Goal: Task Accomplishment & Management: Use online tool/utility

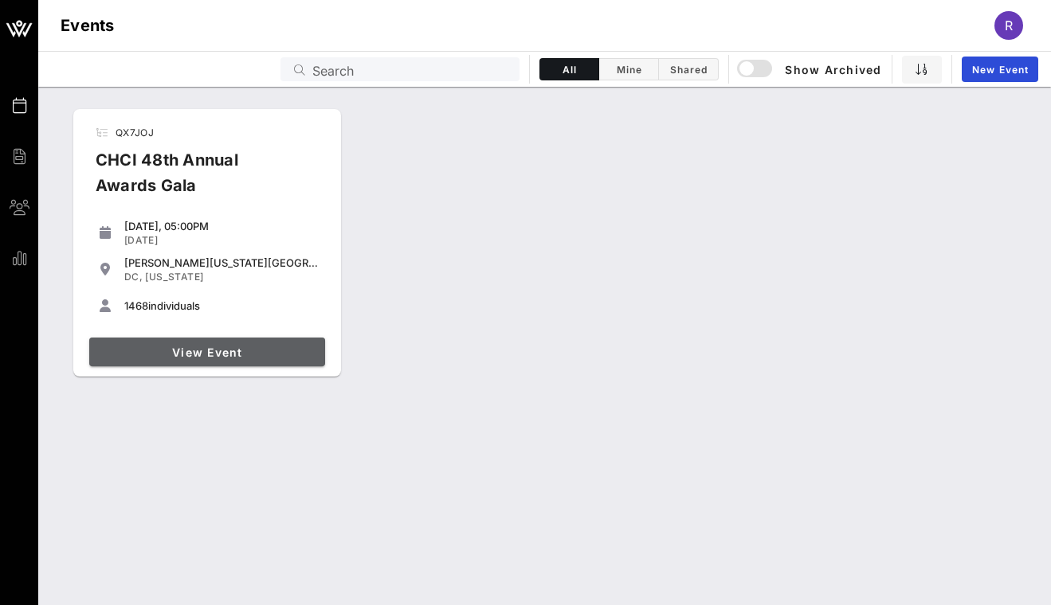
click at [234, 359] on link "View Event" at bounding box center [207, 352] width 236 height 29
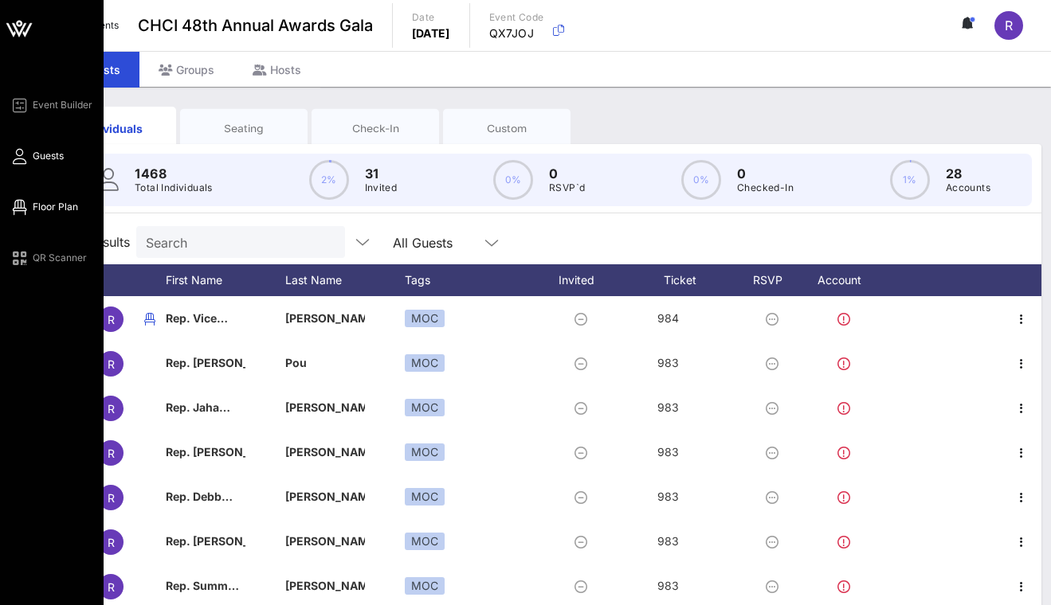
click at [43, 208] on span "Floor Plan" at bounding box center [55, 207] width 45 height 14
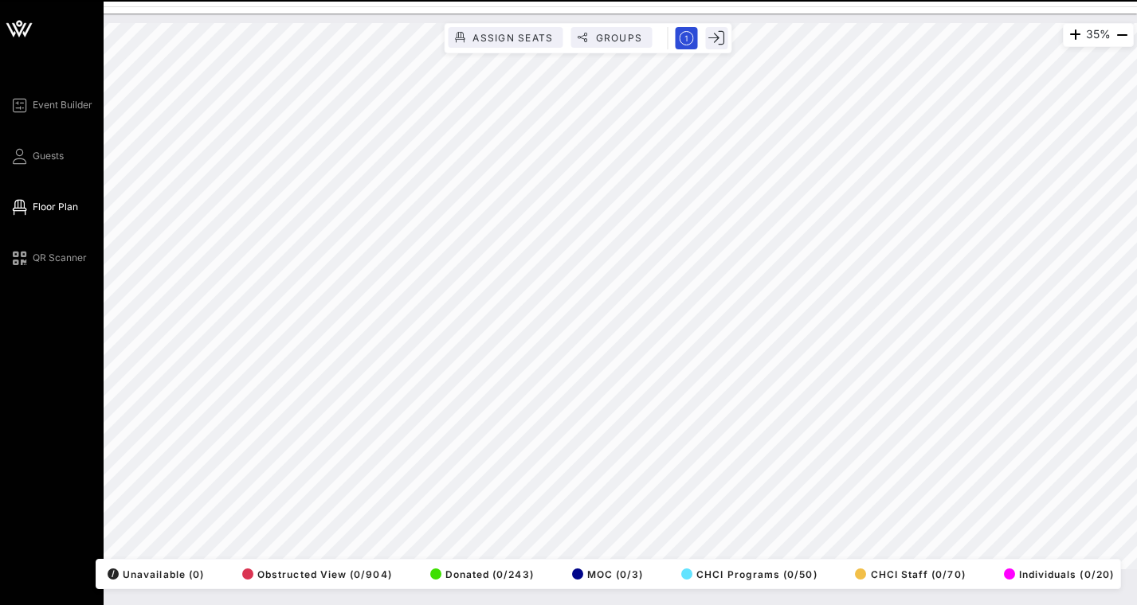
click at [28, 527] on div "Event Builder Guests Floor Plan QR Scanner" at bounding box center [52, 302] width 104 height 605
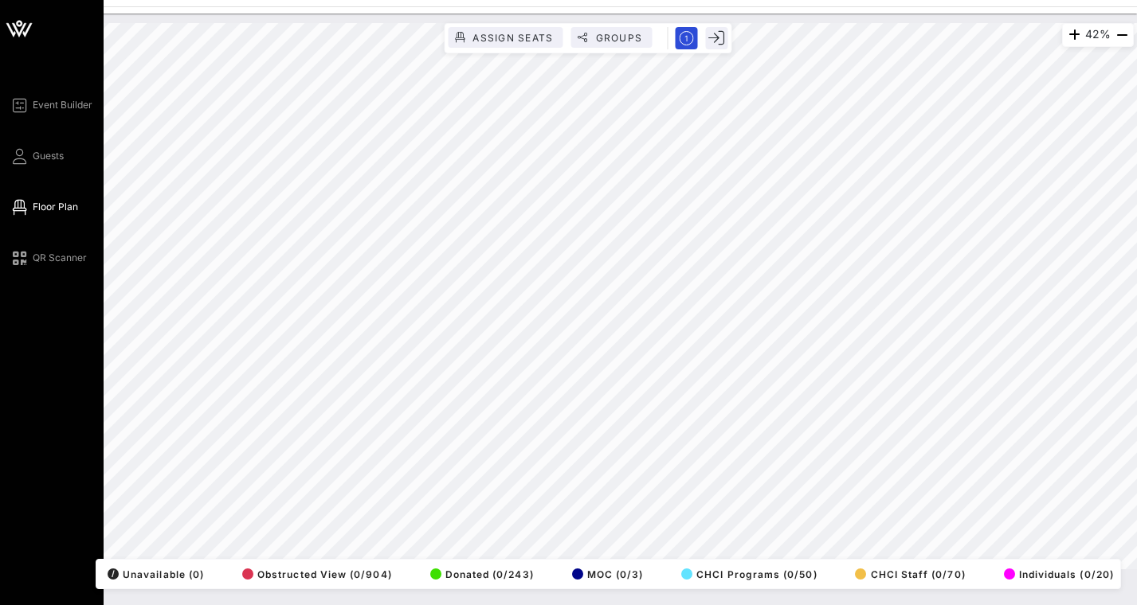
click at [23, 363] on div "Event Builder Guests Floor Plan QR Scanner" at bounding box center [52, 302] width 104 height 605
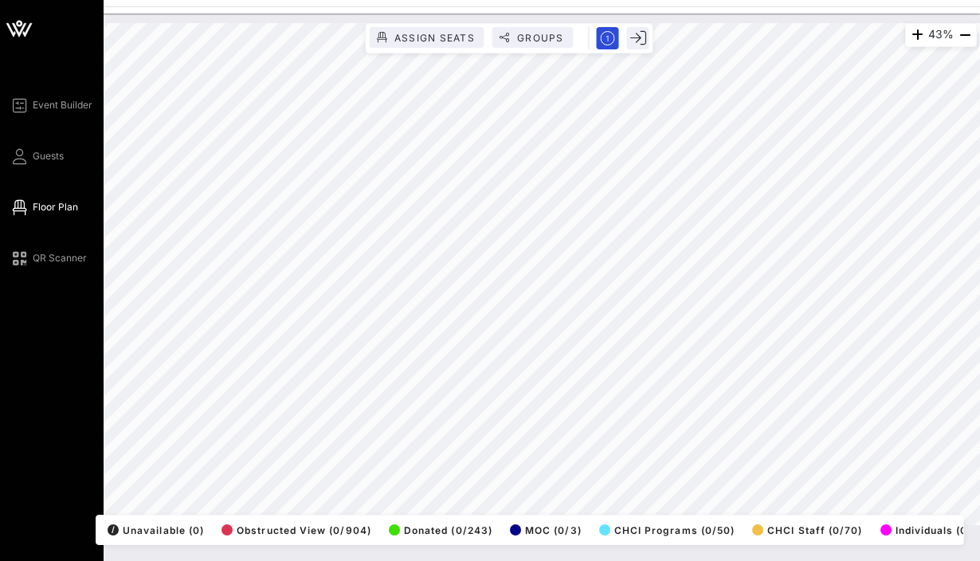
click at [22, 480] on div "Event Builder Guests Floor Plan QR Scanner" at bounding box center [52, 280] width 104 height 561
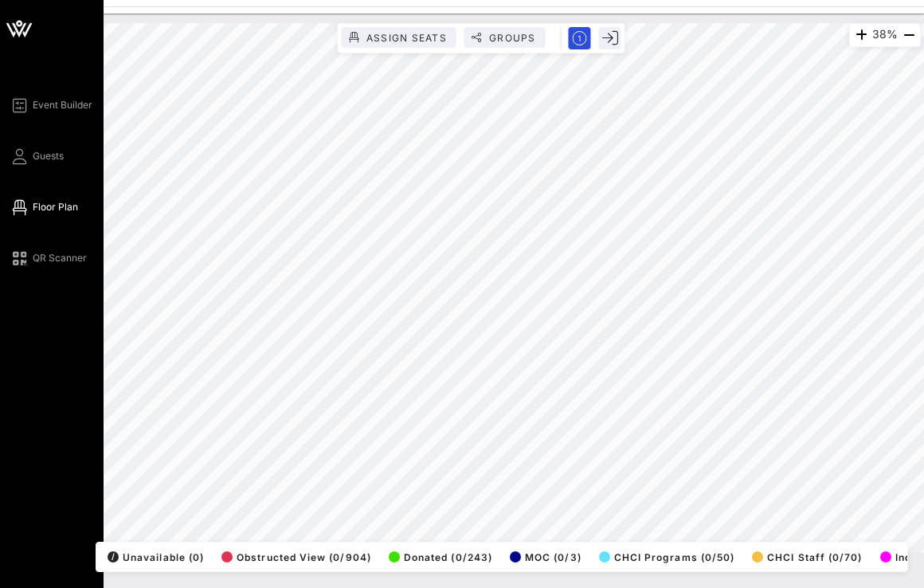
click at [27, 198] on div "Event Builder Guests Floor Plan QR Scanner CHCI 48th Annual Awards Gala 38% Ass…" at bounding box center [462, 294] width 924 height 588
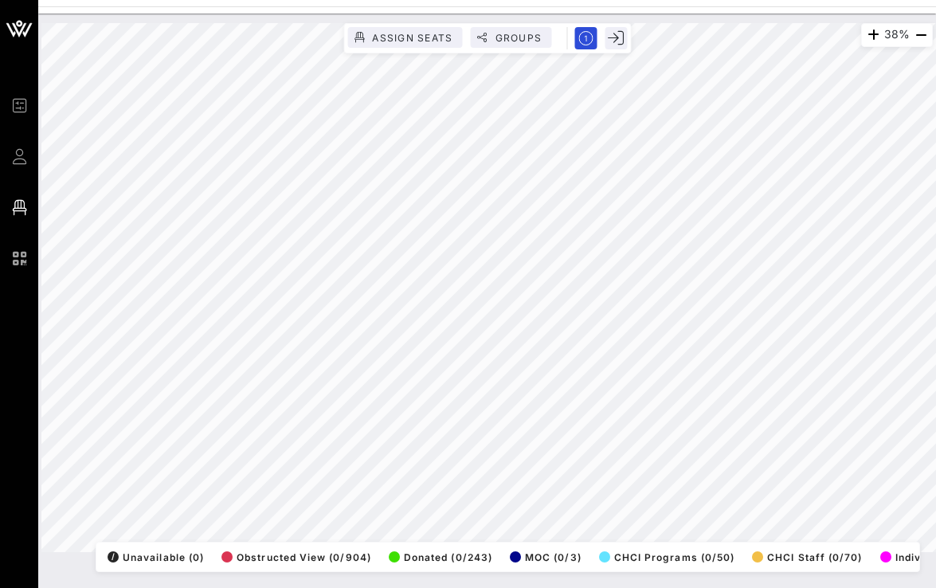
click at [220, 580] on div "38% Assign Seats Groups Exit All Reserved Shared Total Guests 1402 Total Seated…" at bounding box center [487, 301] width 898 height 574
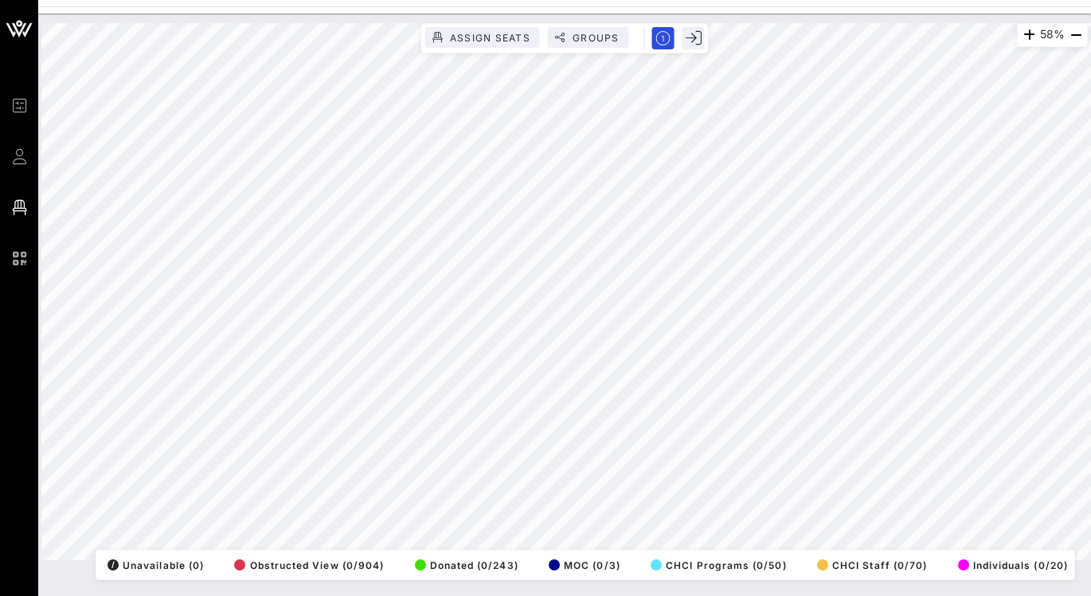
click at [585, 0] on html "Event Builder Guests Floor Plan QR Scanner CHCI 48th Annual Awards Gala 58% Ass…" at bounding box center [545, 298] width 1091 height 596
click at [830, 596] on html "Event Builder Guests Floor Plan QR Scanner CHCI 48th Annual Awards Gala 78% Ass…" at bounding box center [545, 298] width 1091 height 596
click at [672, 593] on div "89% Assign Seats Groups Exit All Reserved Shared Total Guests 1415 Total Seated…" at bounding box center [564, 305] width 1053 height 582
click at [1050, 277] on html "Event Builder Guests Floor Plan QR Scanner CHCI 48th Annual Awards Gala 89% Ass…" at bounding box center [545, 298] width 1091 height 596
click at [493, 558] on div "200% Assign Seats Groups Exit All Reserved Shared Total Guests 1415 Total Seate…" at bounding box center [564, 291] width 1047 height 537
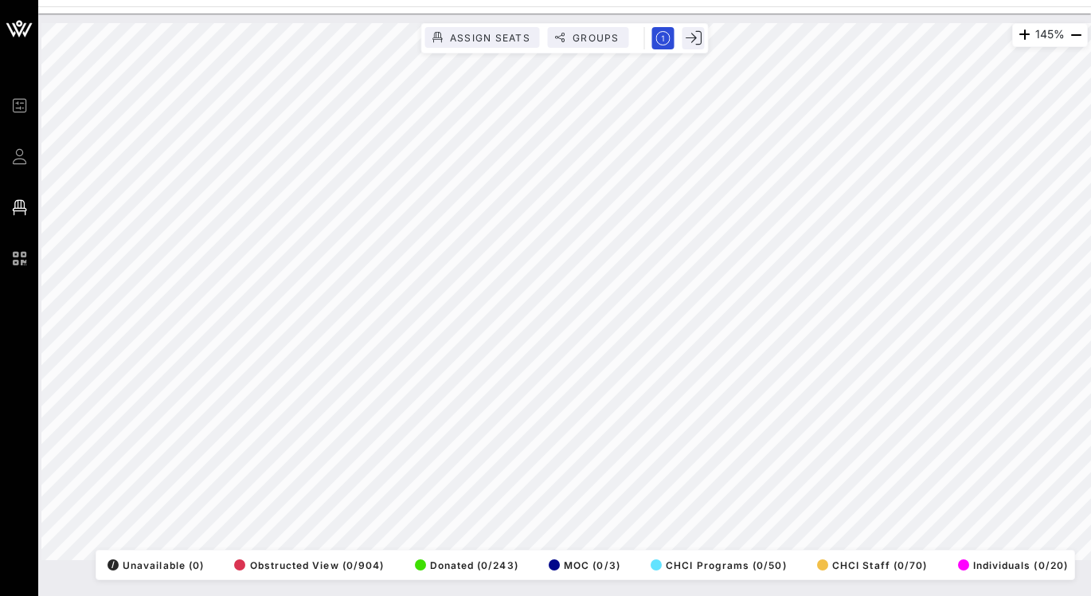
click at [761, 596] on html "Event Builder Guests Floor Plan QR Scanner CHCI 48th Annual Awards Gala 145% As…" at bounding box center [545, 298] width 1091 height 596
click at [495, 596] on html "Event Builder Guests Floor Plan QR Scanner CHCI 48th Annual Awards Gala 226% As…" at bounding box center [545, 298] width 1091 height 596
click at [785, 555] on div "37% Assign Seats Groups Exit All Reserved Shared Total Guests 1415 Total Seated…" at bounding box center [564, 291] width 1047 height 537
click at [1050, 473] on html "Event Builder Guests Floor Plan QR Scanner CHCI 48th Annual Awards Gala 262% As…" at bounding box center [545, 298] width 1091 height 596
click at [823, 560] on div "262% Assign Seats Groups Exit All Reserved Shared Total Guests 1415 Total Seate…" at bounding box center [564, 291] width 1047 height 537
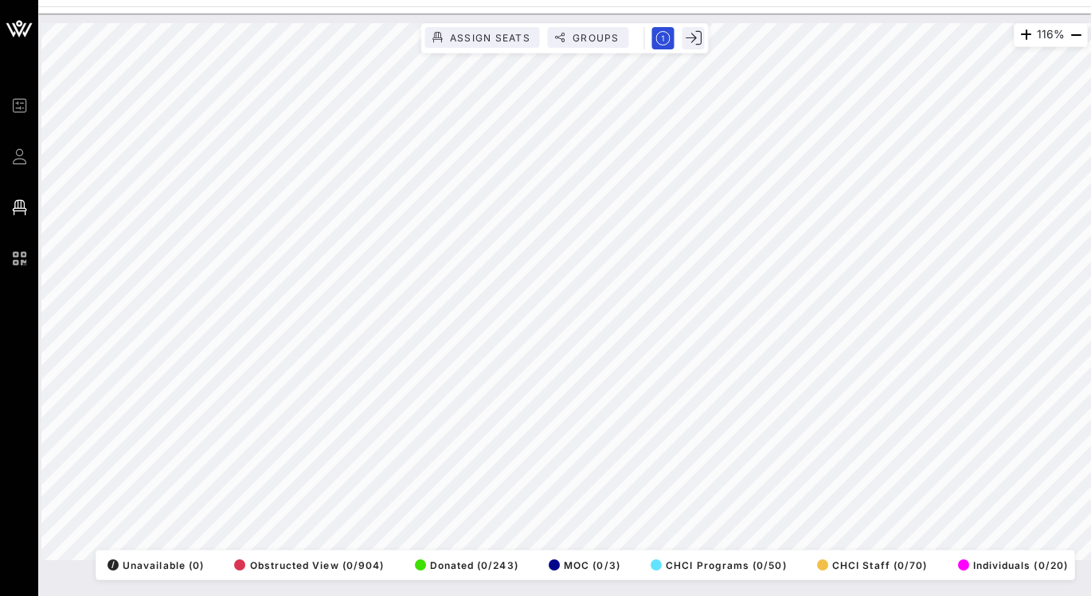
click at [1050, 521] on html "Event Builder Guests Floor Plan QR Scanner CHCI 48th Annual Awards Gala 116% As…" at bounding box center [545, 298] width 1091 height 596
click at [1050, 432] on html "Event Builder Guests Floor Plan QR Scanner CHCI 48th Annual Awards Gala 116% As…" at bounding box center [545, 298] width 1091 height 596
click at [1050, 596] on html "Event Builder Guests Floor Plan QR Scanner CHCI 48th Annual Awards Gala 116% As…" at bounding box center [545, 298] width 1091 height 596
click at [683, 550] on div "116% Assign Seats Groups Exit All Reserved Shared Total Guests 1415 Total Seate…" at bounding box center [564, 291] width 1047 height 537
click at [0, 389] on html "Event Builder Guests Floor Plan QR Scanner CHCI 48th Annual Awards Gala 205% As…" at bounding box center [545, 298] width 1091 height 596
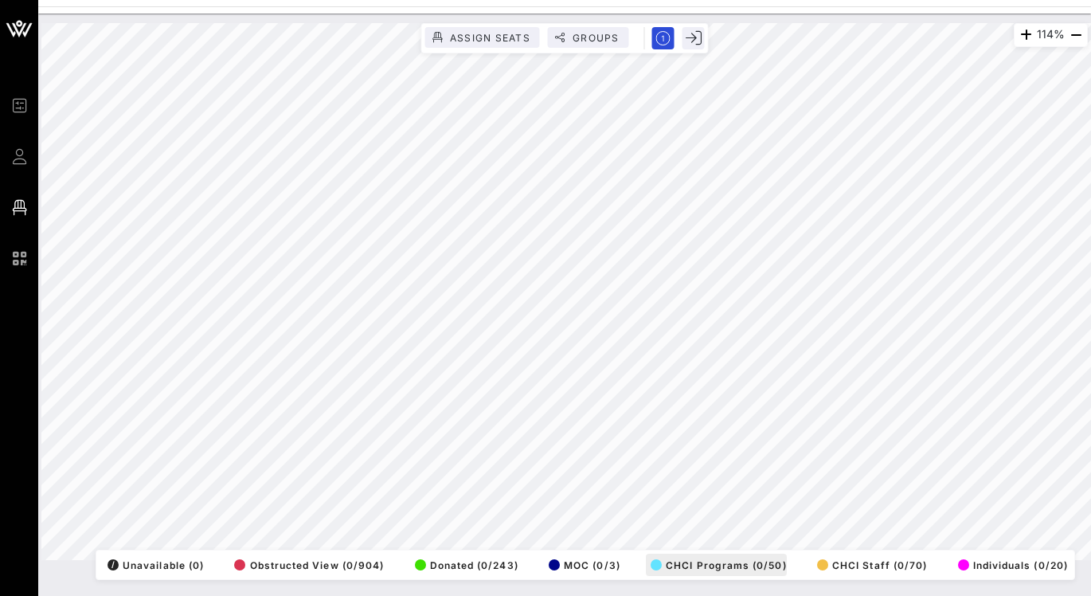
click at [660, 557] on div "114% Assign Seats Groups Exit All Reserved Shared Total Guests 1415 Total Seate…" at bounding box center [564, 291] width 1047 height 537
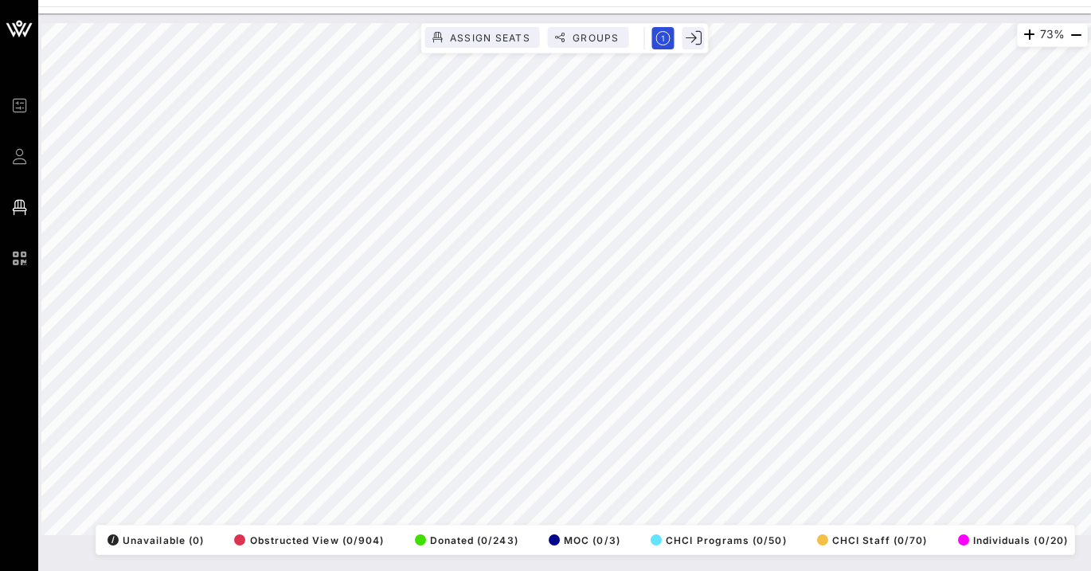
click at [1050, 450] on html "Event Builder Guests Floor Plan QR Scanner CHCI 48th Annual Awards Gala 73% Ass…" at bounding box center [545, 285] width 1091 height 571
click at [1050, 180] on html "Event Builder Guests Floor Plan QR Scanner CHCI 48th Annual Awards Gala 125% As…" at bounding box center [545, 285] width 1091 height 571
click at [349, 566] on div "71% Assign Seats Groups Exit All Reserved Shared Total Guests 1415 Total Seated…" at bounding box center [564, 293] width 1053 height 558
click at [842, 556] on div "71% Assign Seats Groups Exit All Reserved Shared Total Guests 1415 Total Seated…" at bounding box center [564, 293] width 1053 height 558
click at [304, 525] on div "71% Assign Seats Groups Exit All Reserved Shared Total Guests 1415 Total Seated…" at bounding box center [564, 279] width 1047 height 512
